Goal: Task Accomplishment & Management: Manage account settings

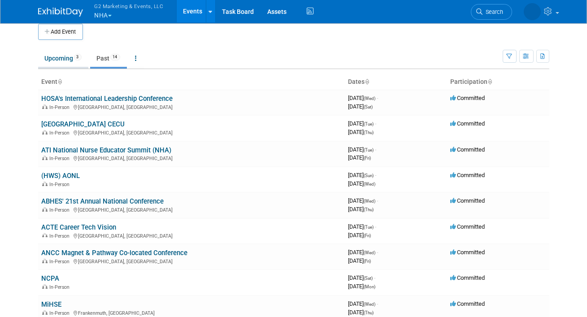
click at [58, 55] on link "Upcoming 3" at bounding box center [63, 58] width 50 height 17
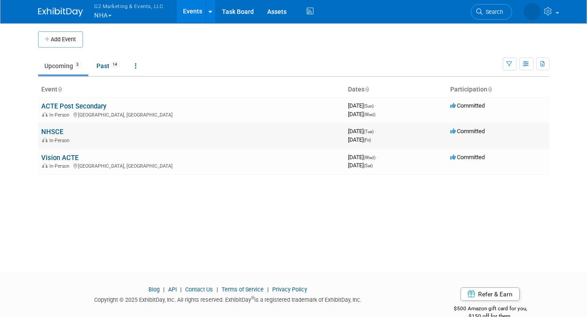
click at [56, 131] on link "NHSCE" at bounding box center [53, 132] width 22 height 8
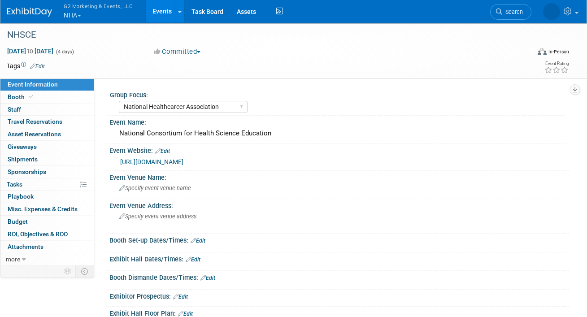
select select "National Healthcareer Association"
click at [43, 97] on link "Booth" at bounding box center [46, 97] width 93 height 12
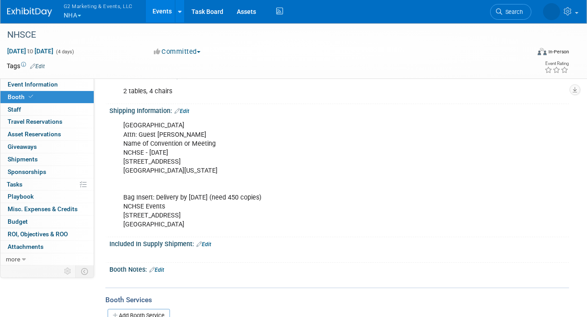
scroll to position [83, 0]
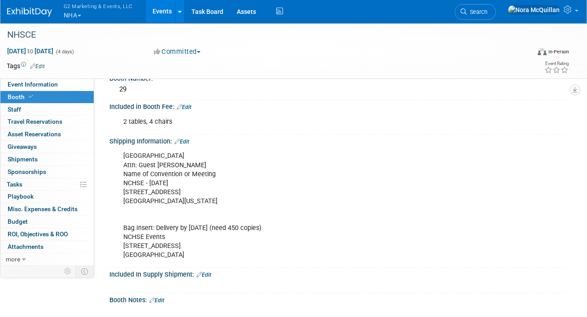
click at [187, 142] on link "Edit" at bounding box center [182, 142] width 15 height 6
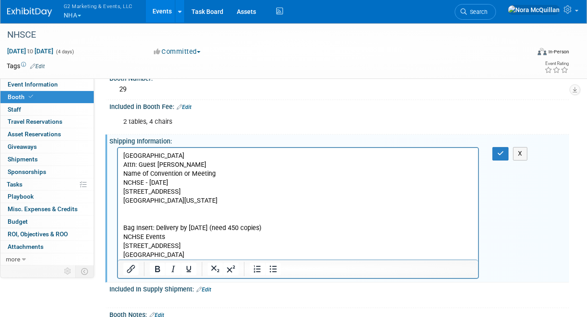
scroll to position [0, 0]
click at [194, 252] on p "[GEOGRAPHIC_DATA] Attn: Guest [PERSON_NAME] Name of Convention or Meeting NCHSE…" at bounding box center [298, 206] width 350 height 108
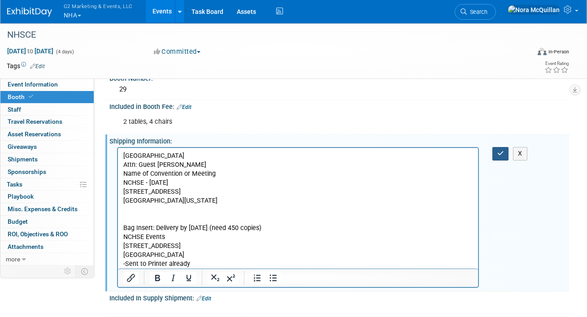
click at [498, 153] on icon "button" at bounding box center [501, 153] width 7 height 6
